Goal: Task Accomplishment & Management: Complete application form

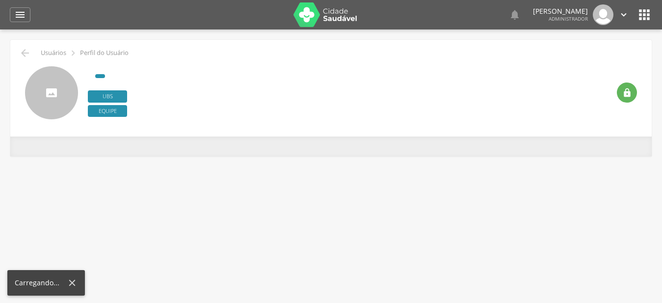
type input "**********"
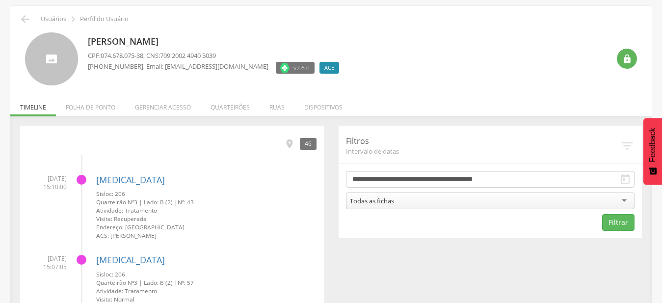
scroll to position [50, 0]
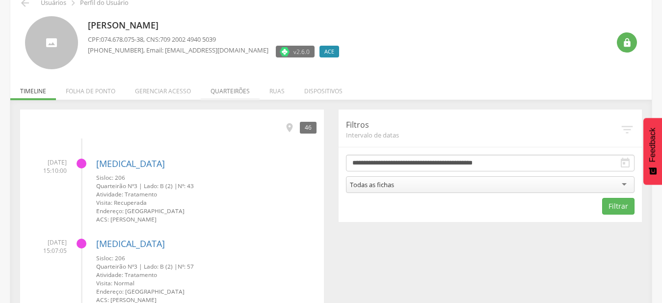
click at [242, 92] on li "Quarteirões" at bounding box center [230, 88] width 59 height 23
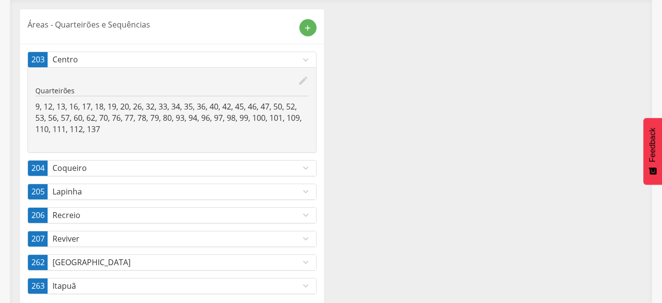
scroll to position [169, 0]
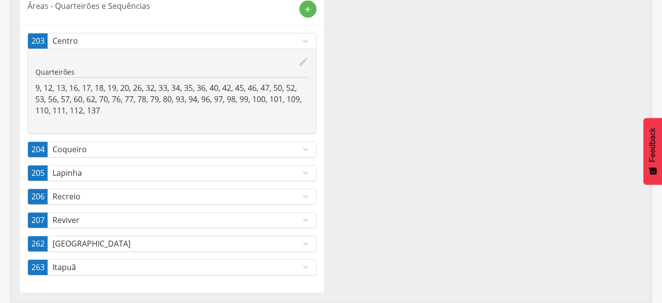
click at [272, 246] on p "Alto da Boa Vista" at bounding box center [177, 243] width 248 height 11
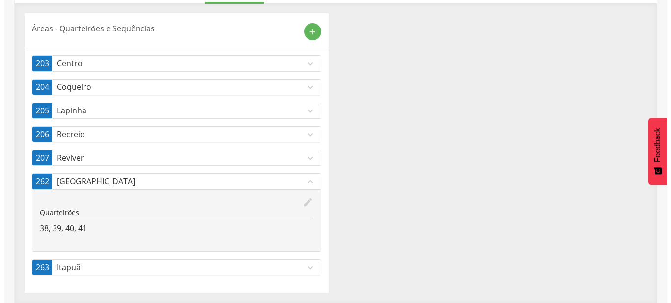
scroll to position [146, 0]
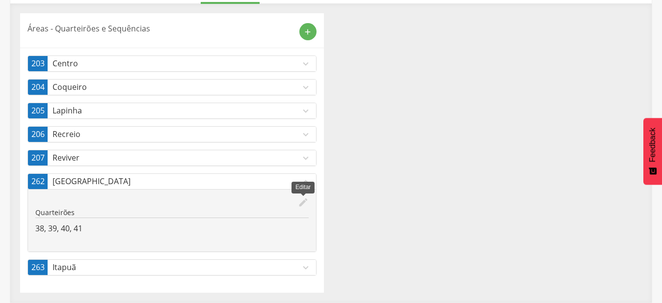
click at [303, 199] on icon "edit" at bounding box center [303, 202] width 11 height 11
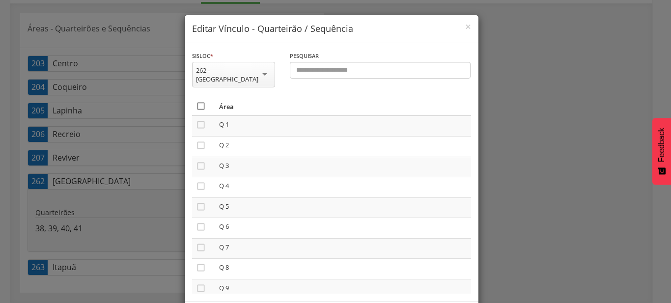
click at [198, 101] on icon "" at bounding box center [201, 106] width 10 height 10
click at [198, 101] on icon "" at bounding box center [201, 106] width 10 height 10
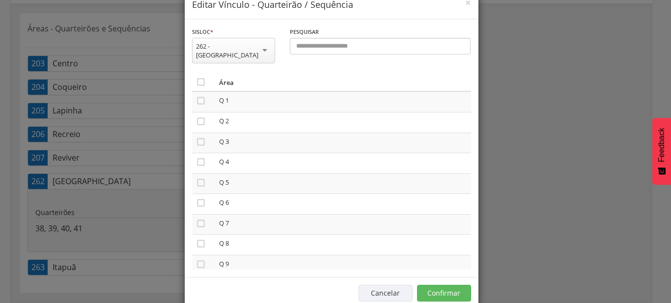
scroll to position [36, 0]
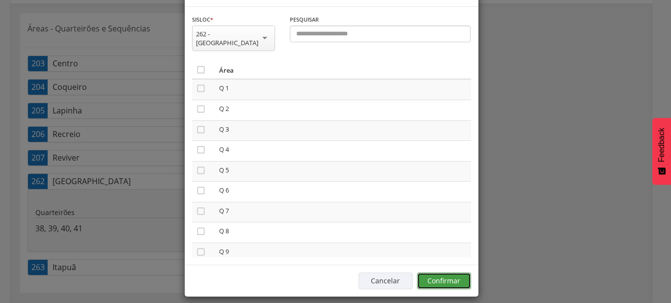
click at [463, 275] on button "Confirmar" at bounding box center [444, 281] width 54 height 17
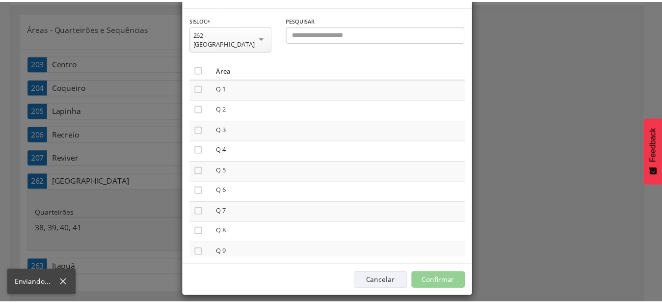
scroll to position [29, 0]
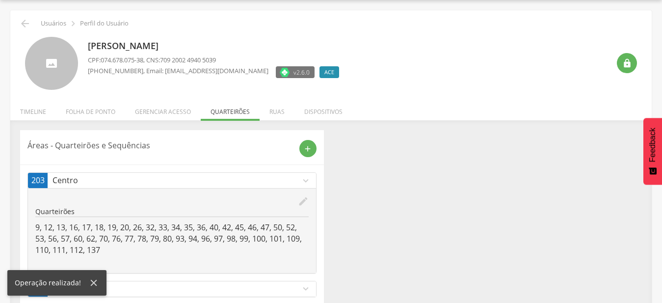
click at [302, 188] on link "203 Centro expand_more" at bounding box center [172, 180] width 288 height 15
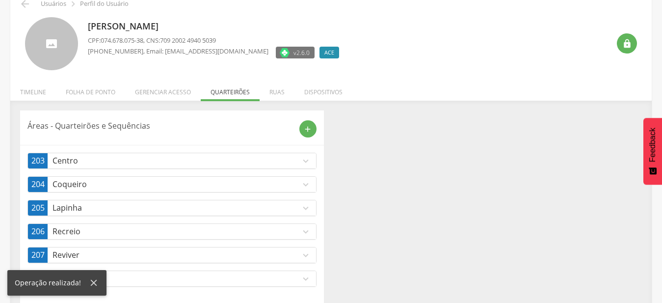
scroll to position [60, 0]
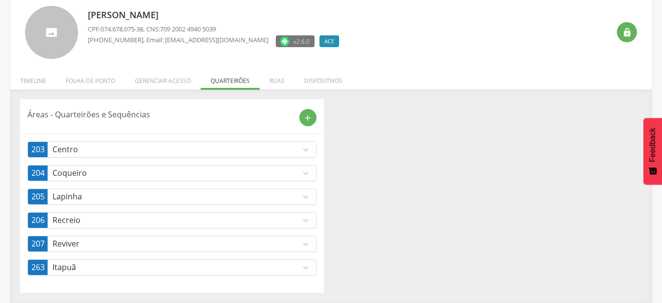
click at [301, 224] on icon "expand_more" at bounding box center [305, 220] width 11 height 11
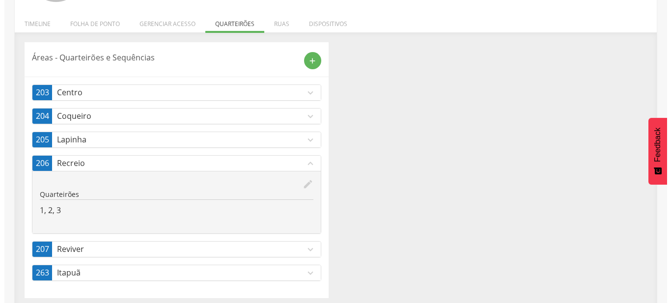
scroll to position [123, 0]
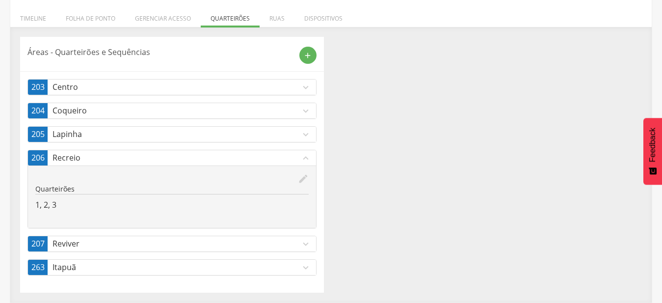
click at [296, 175] on div "edit Editar" at bounding box center [171, 178] width 273 height 11
click at [300, 182] on icon "edit" at bounding box center [303, 178] width 11 height 11
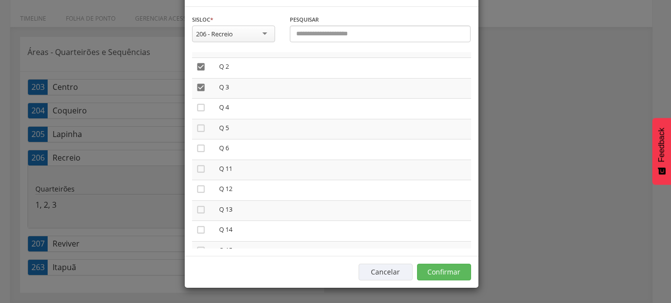
scroll to position [56, 0]
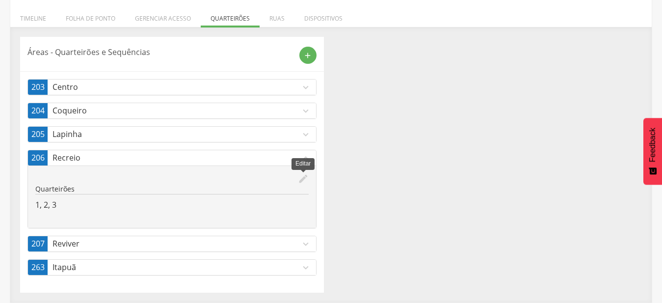
click at [307, 178] on icon "edit" at bounding box center [303, 178] width 11 height 11
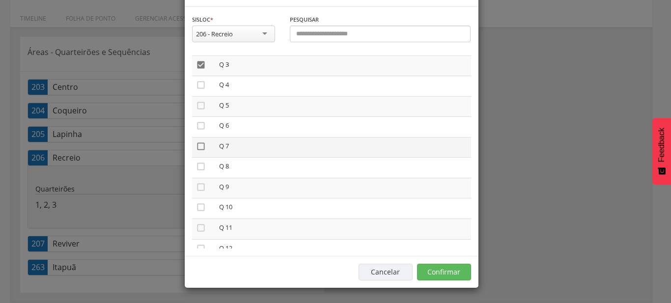
click at [199, 151] on icon "" at bounding box center [201, 146] width 10 height 10
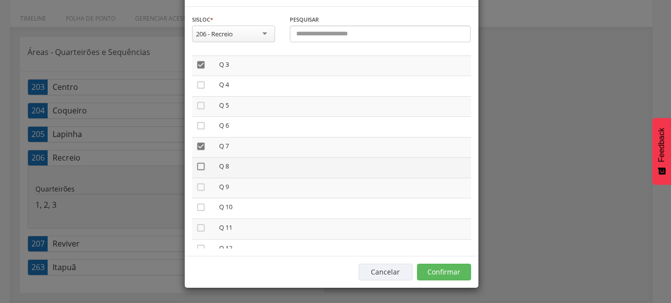
click at [197, 171] on icon "" at bounding box center [201, 167] width 10 height 10
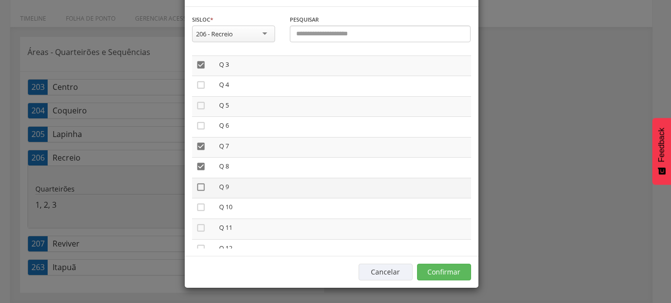
click at [197, 192] on icon "" at bounding box center [201, 187] width 10 height 10
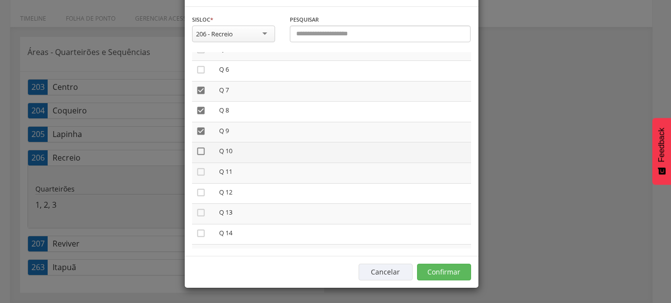
click at [200, 156] on icon "" at bounding box center [201, 151] width 10 height 10
click at [199, 177] on icon "" at bounding box center [201, 172] width 10 height 10
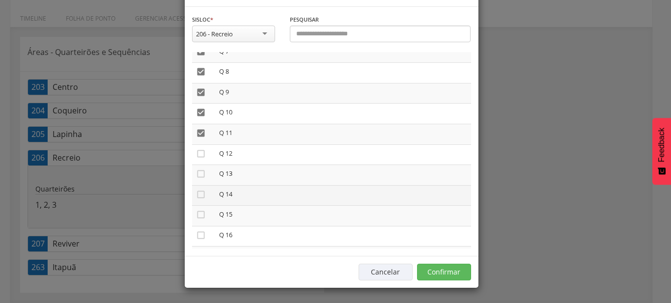
scroll to position [168, 0]
click at [197, 141] on icon "" at bounding box center [201, 137] width 10 height 10
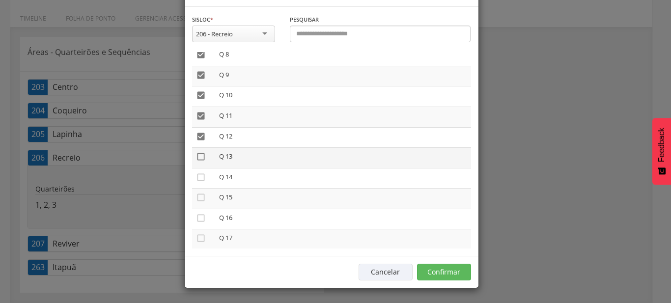
click at [198, 162] on icon "" at bounding box center [201, 157] width 10 height 10
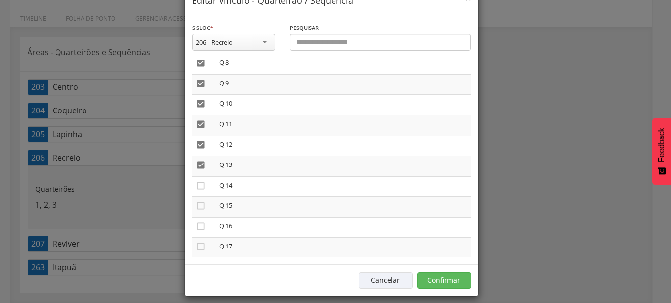
scroll to position [36, 0]
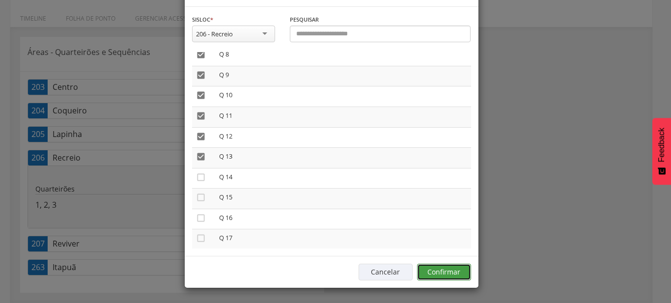
click at [452, 276] on button "Confirmar" at bounding box center [444, 272] width 54 height 17
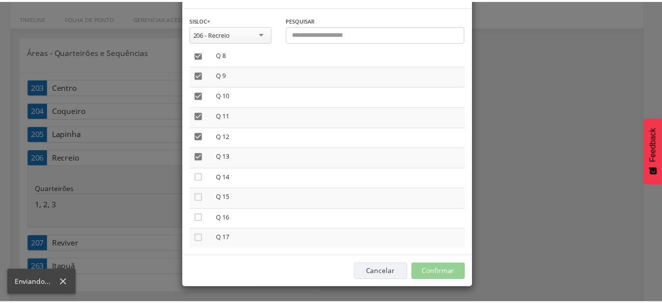
scroll to position [29, 0]
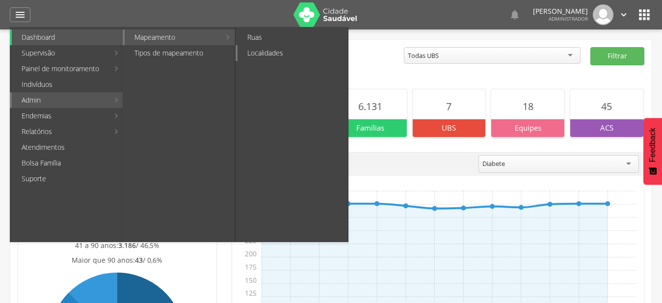
click at [287, 51] on link "Localidades" at bounding box center [293, 53] width 110 height 16
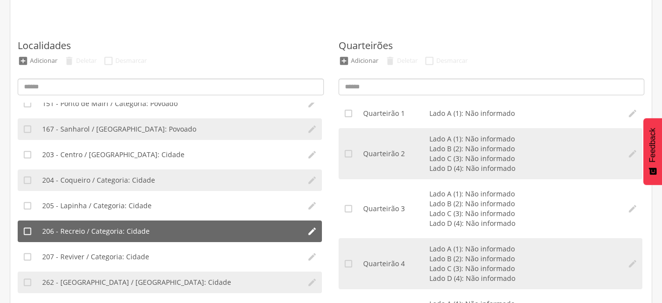
scroll to position [100, 0]
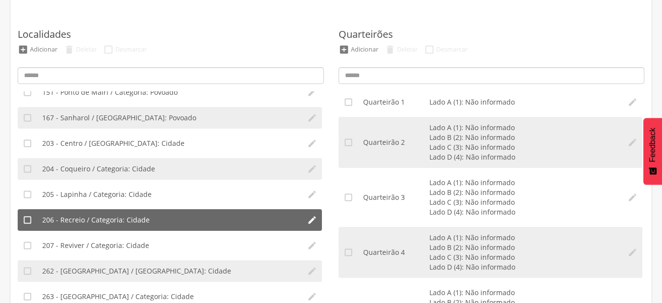
click at [152, 224] on li "206 - Recreio / Categoria: Cidade" at bounding box center [169, 220] width 265 height 22
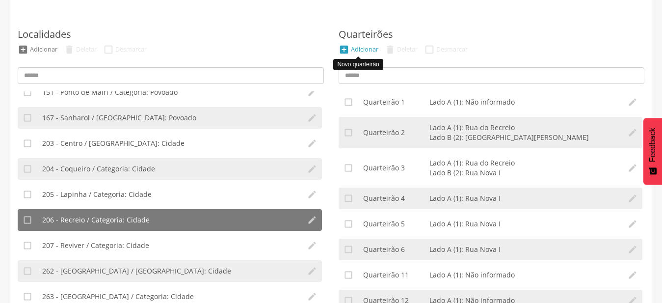
click at [354, 45] on li " Adicionar" at bounding box center [358, 49] width 45 height 11
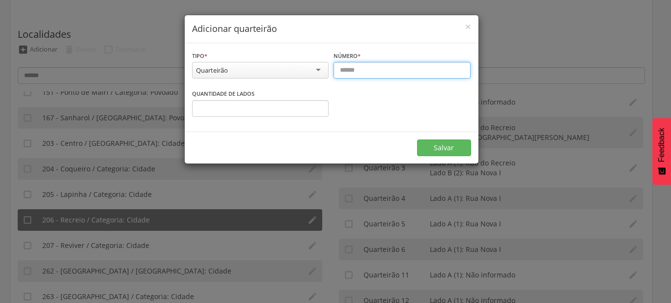
click at [354, 73] on input "text" at bounding box center [401, 70] width 137 height 17
type input "*"
click at [320, 105] on input "*" at bounding box center [260, 108] width 137 height 17
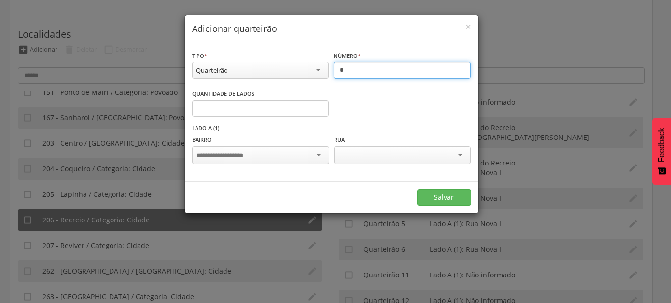
type input "*"
click at [320, 106] on input "*" at bounding box center [260, 108] width 137 height 17
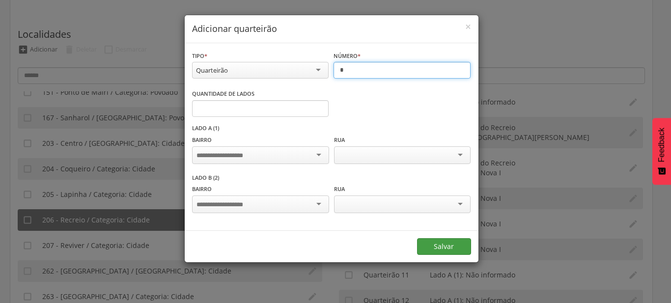
type input "*"
click at [439, 247] on button "Salvar" at bounding box center [444, 246] width 54 height 17
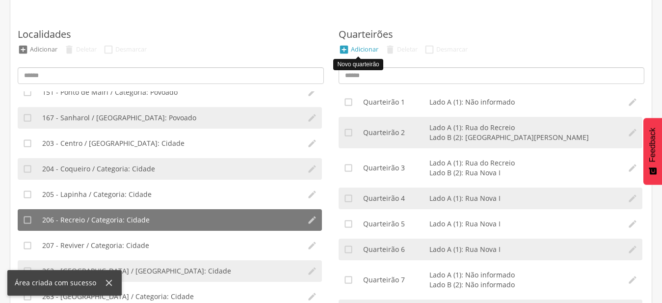
click at [371, 49] on div "Adicionar" at bounding box center [364, 49] width 27 height 8
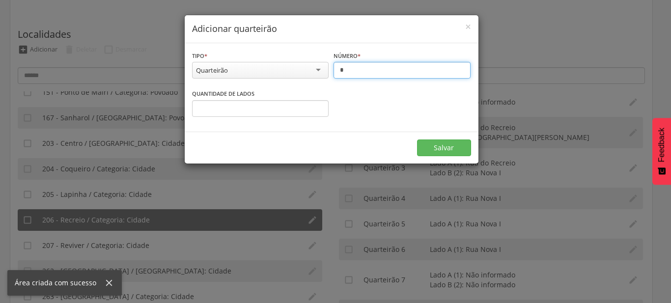
click at [362, 72] on input "*" at bounding box center [401, 70] width 137 height 17
type input "*"
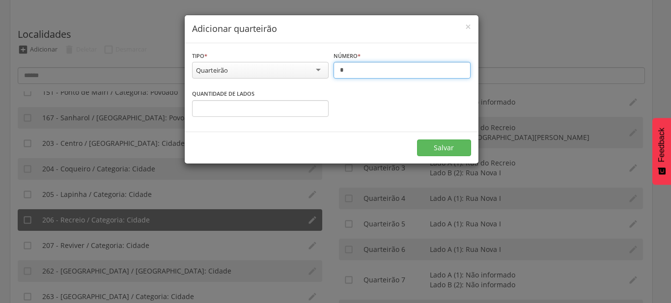
click at [322, 107] on input "*" at bounding box center [260, 108] width 137 height 17
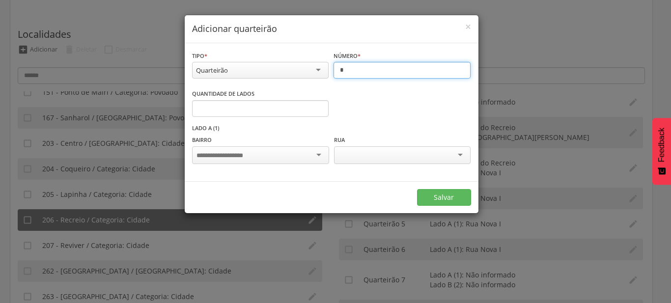
click at [322, 107] on input "*" at bounding box center [260, 108] width 137 height 17
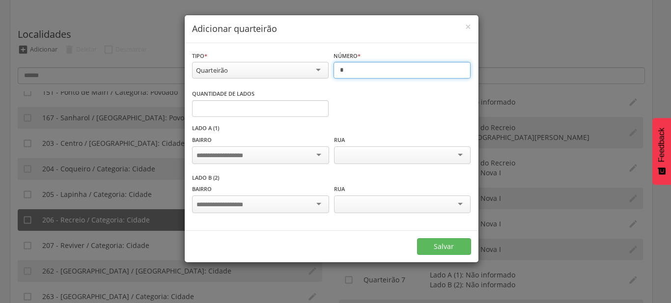
type input "*"
click at [318, 105] on input "*" at bounding box center [260, 108] width 137 height 17
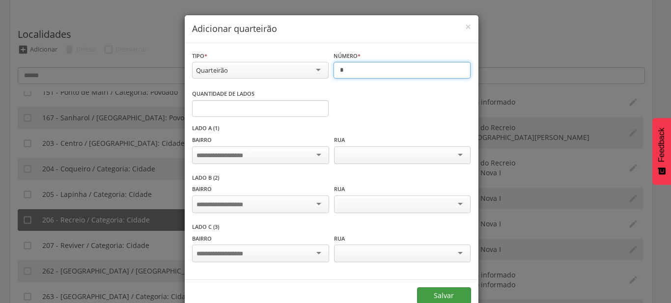
type input "*"
click at [442, 292] on button "Salvar" at bounding box center [444, 295] width 54 height 17
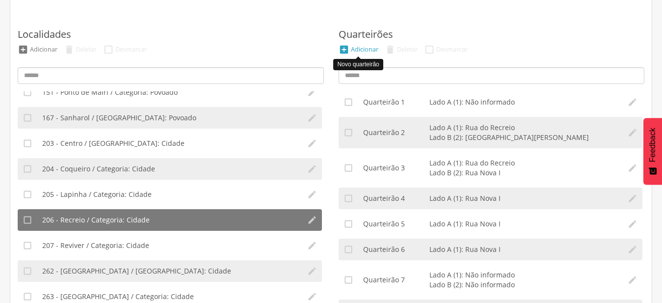
click at [374, 51] on div "Adicionar" at bounding box center [364, 49] width 27 height 8
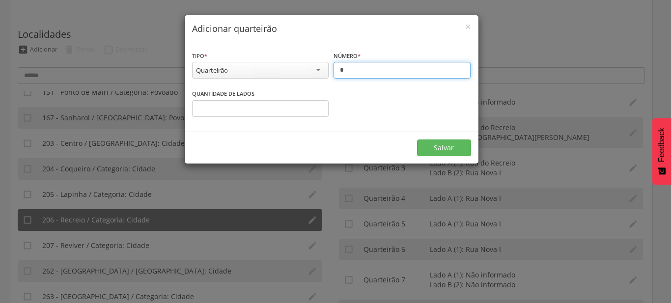
click at [373, 67] on input "*" at bounding box center [401, 70] width 137 height 17
type input "*"
click at [319, 105] on input "*" at bounding box center [260, 108] width 137 height 17
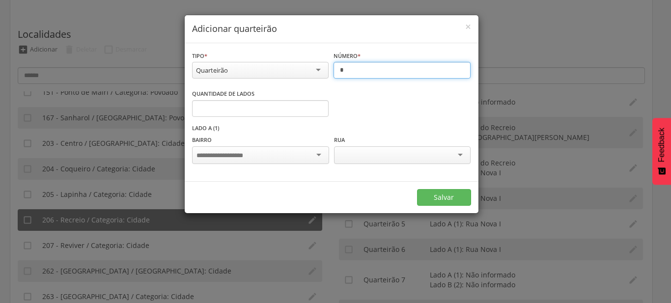
click at [319, 105] on input "*" at bounding box center [260, 108] width 137 height 17
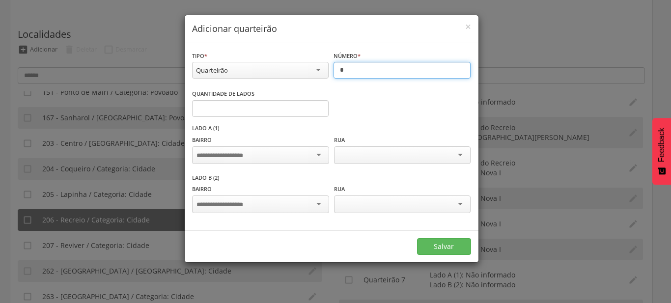
type input "*"
click at [319, 105] on input "*" at bounding box center [260, 108] width 137 height 17
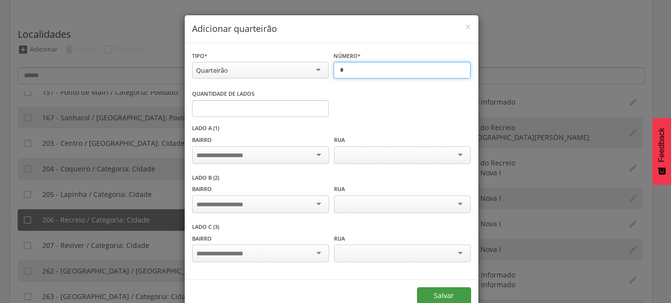
type input "*"
click at [441, 289] on button "Salvar" at bounding box center [444, 295] width 54 height 17
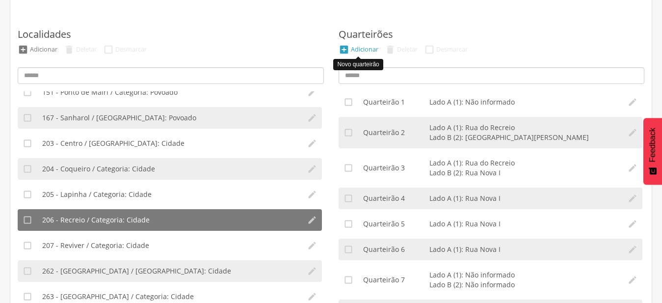
click at [373, 52] on div "Adicionar" at bounding box center [364, 49] width 27 height 8
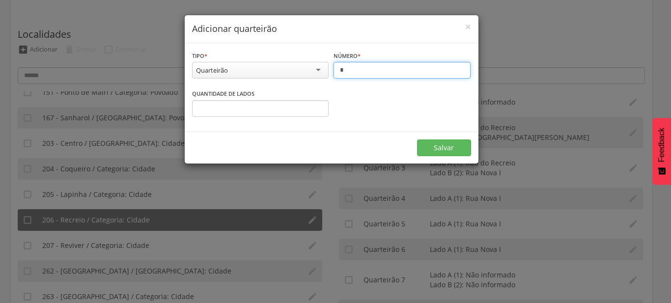
click at [364, 68] on input "*" at bounding box center [401, 70] width 137 height 17
type input "**"
click at [319, 107] on input "*" at bounding box center [260, 108] width 137 height 17
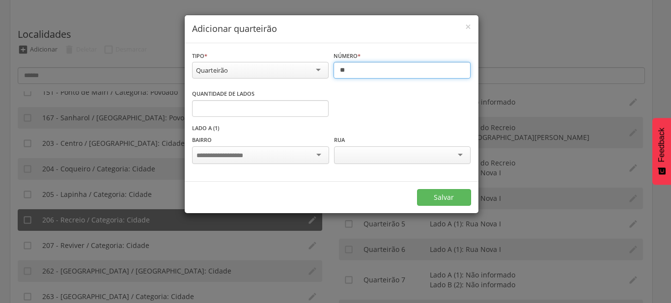
click at [319, 107] on input "*" at bounding box center [260, 108] width 137 height 17
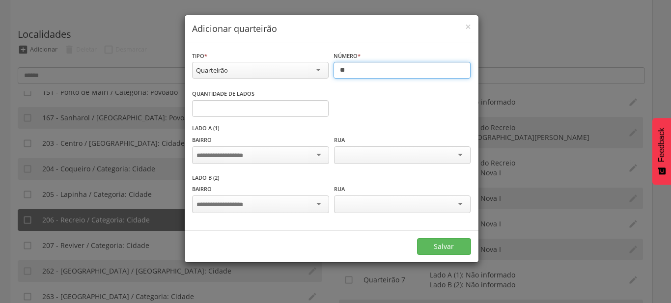
type input "*"
click at [319, 107] on input "*" at bounding box center [260, 108] width 137 height 17
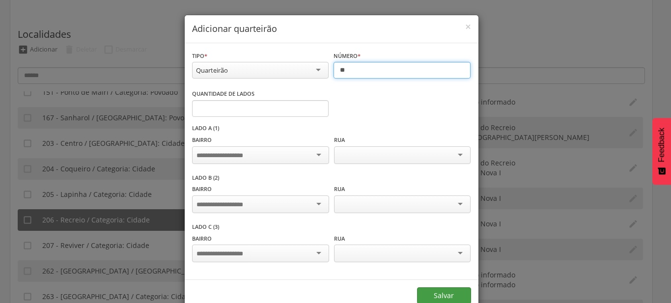
type input "**"
click at [433, 293] on button "Salvar" at bounding box center [444, 295] width 54 height 17
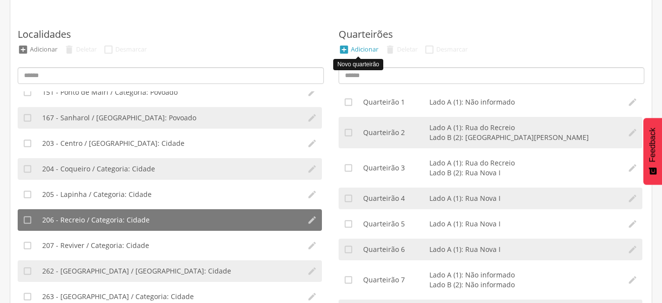
click at [369, 50] on div "Adicionar" at bounding box center [364, 49] width 27 height 8
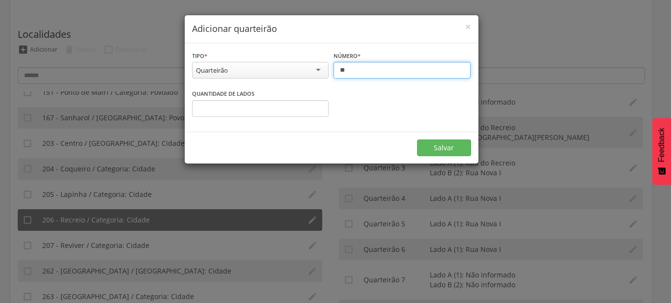
click at [363, 72] on input "**" at bounding box center [401, 70] width 137 height 17
type input "**"
click at [319, 107] on input "*" at bounding box center [260, 108] width 137 height 17
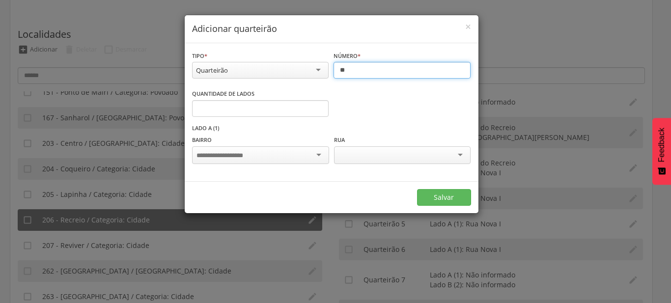
type input "*"
click at [319, 107] on input "*" at bounding box center [260, 108] width 137 height 17
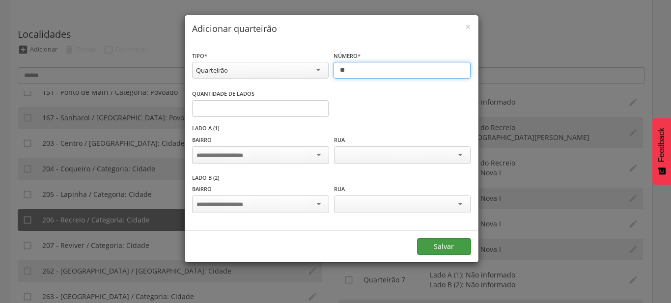
type input "**"
click at [457, 246] on button "Salvar" at bounding box center [444, 246] width 54 height 17
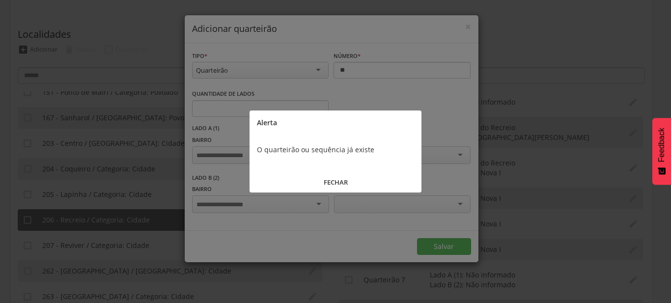
click at [346, 184] on button "FECHAR" at bounding box center [335, 182] width 172 height 21
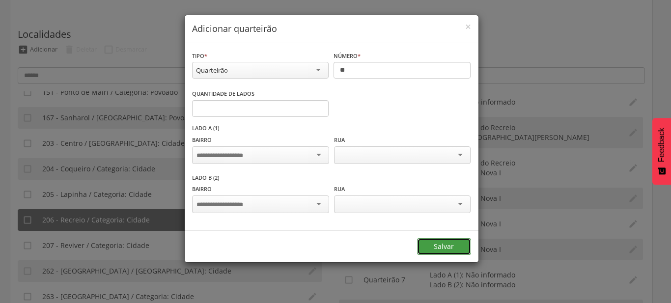
click at [455, 245] on button "Salvar" at bounding box center [444, 246] width 54 height 17
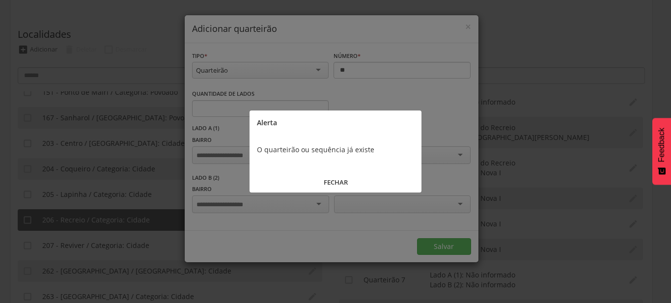
click at [337, 182] on button "FECHAR" at bounding box center [335, 182] width 172 height 21
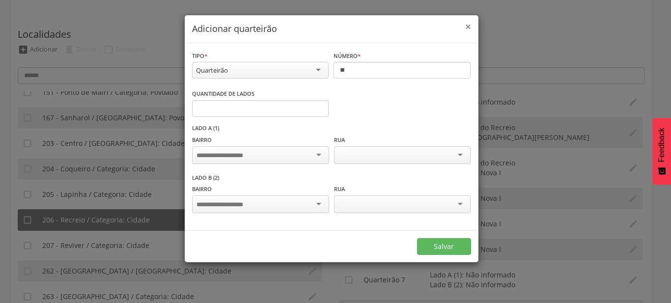
click at [467, 27] on span "×" at bounding box center [468, 27] width 6 height 14
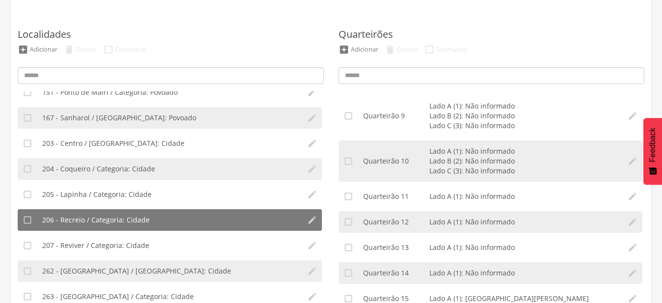
scroll to position [280, 0]
